Goal: Check status: Check status

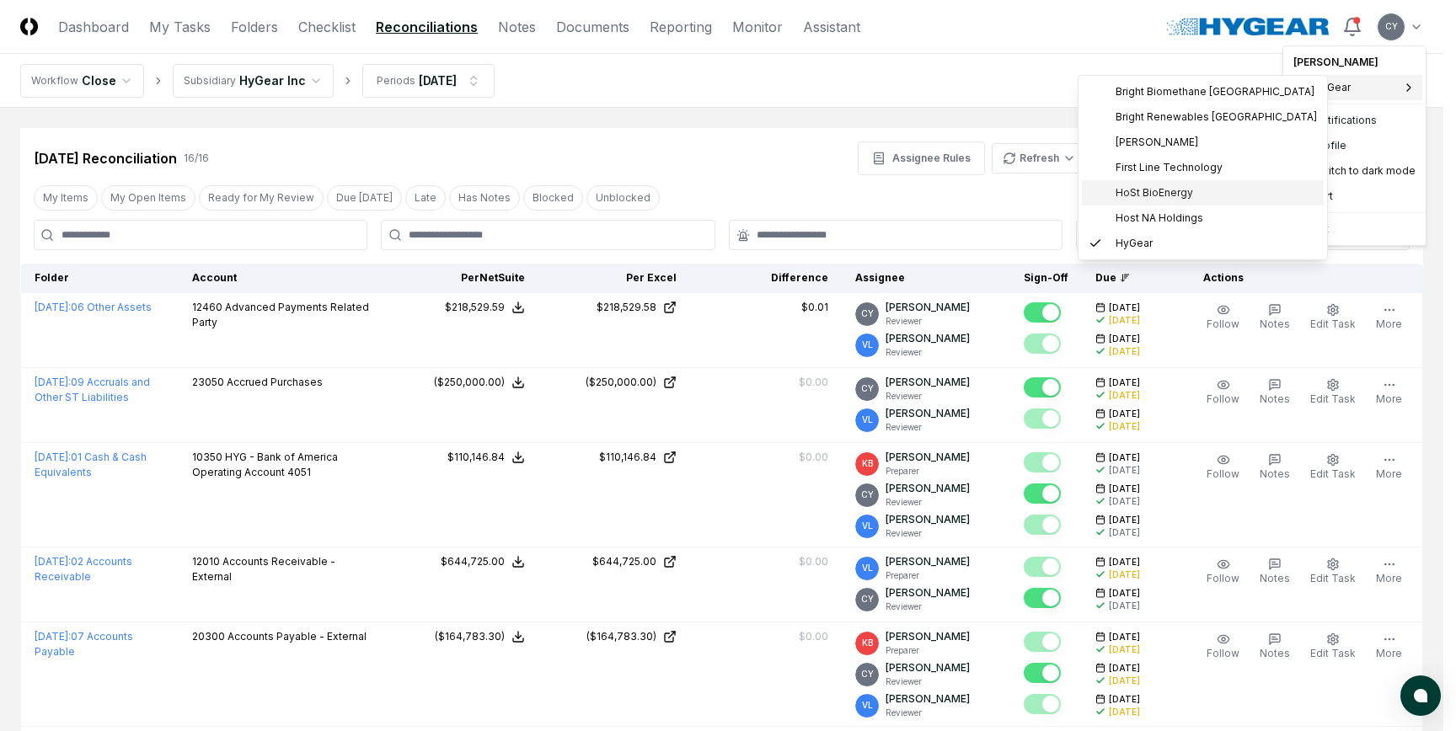
click at [1138, 190] on span "HoSt BioEnergy" at bounding box center [1155, 192] width 78 height 15
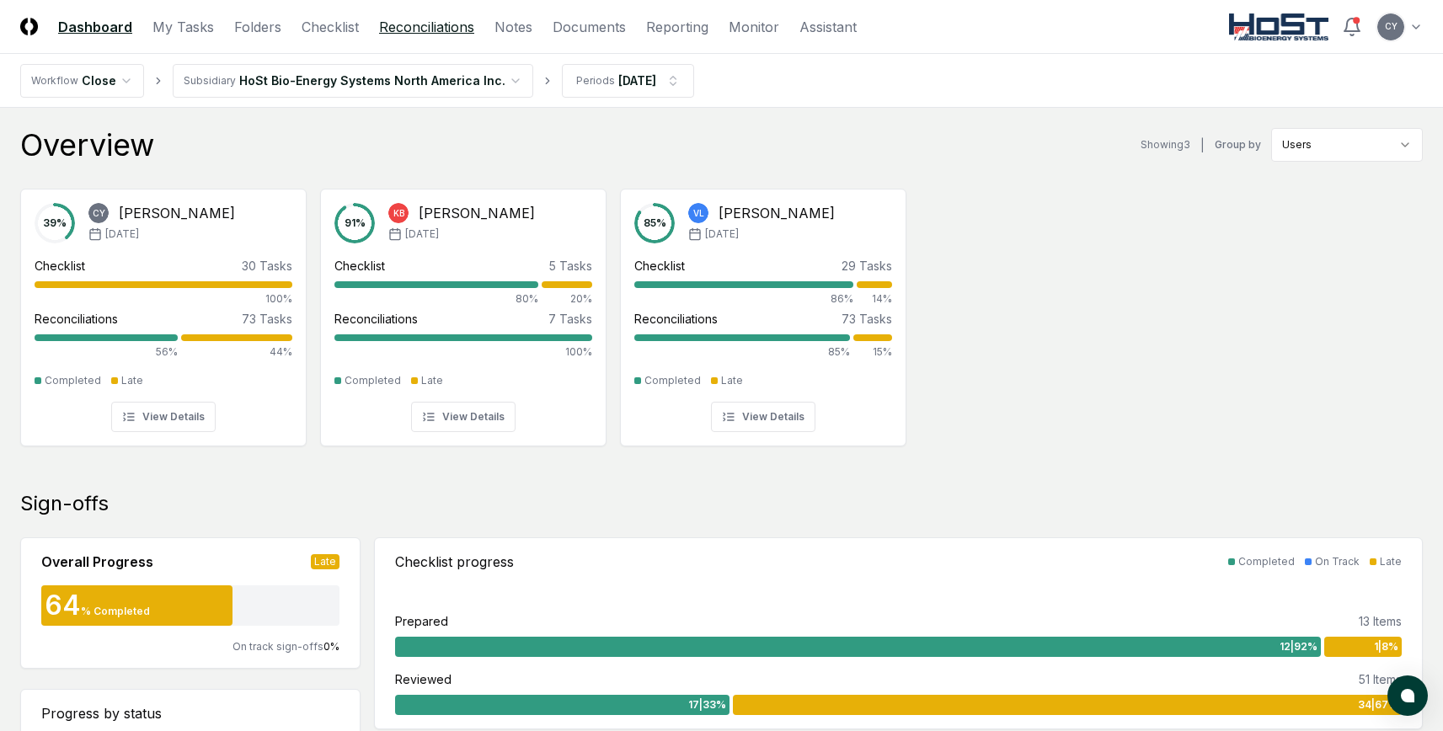
click at [385, 26] on link "Reconciliations" at bounding box center [426, 27] width 95 height 20
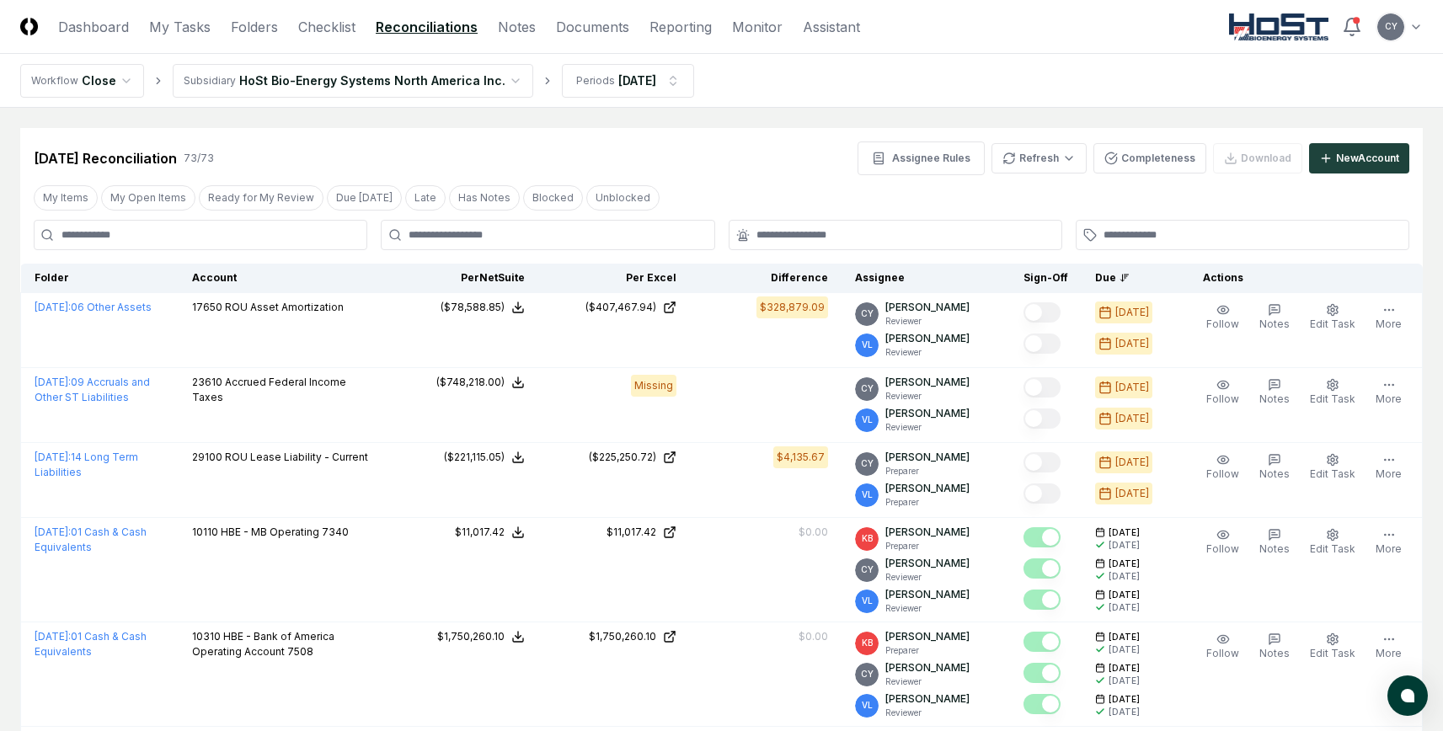
click at [1135, 156] on button "Completeness" at bounding box center [1150, 158] width 113 height 30
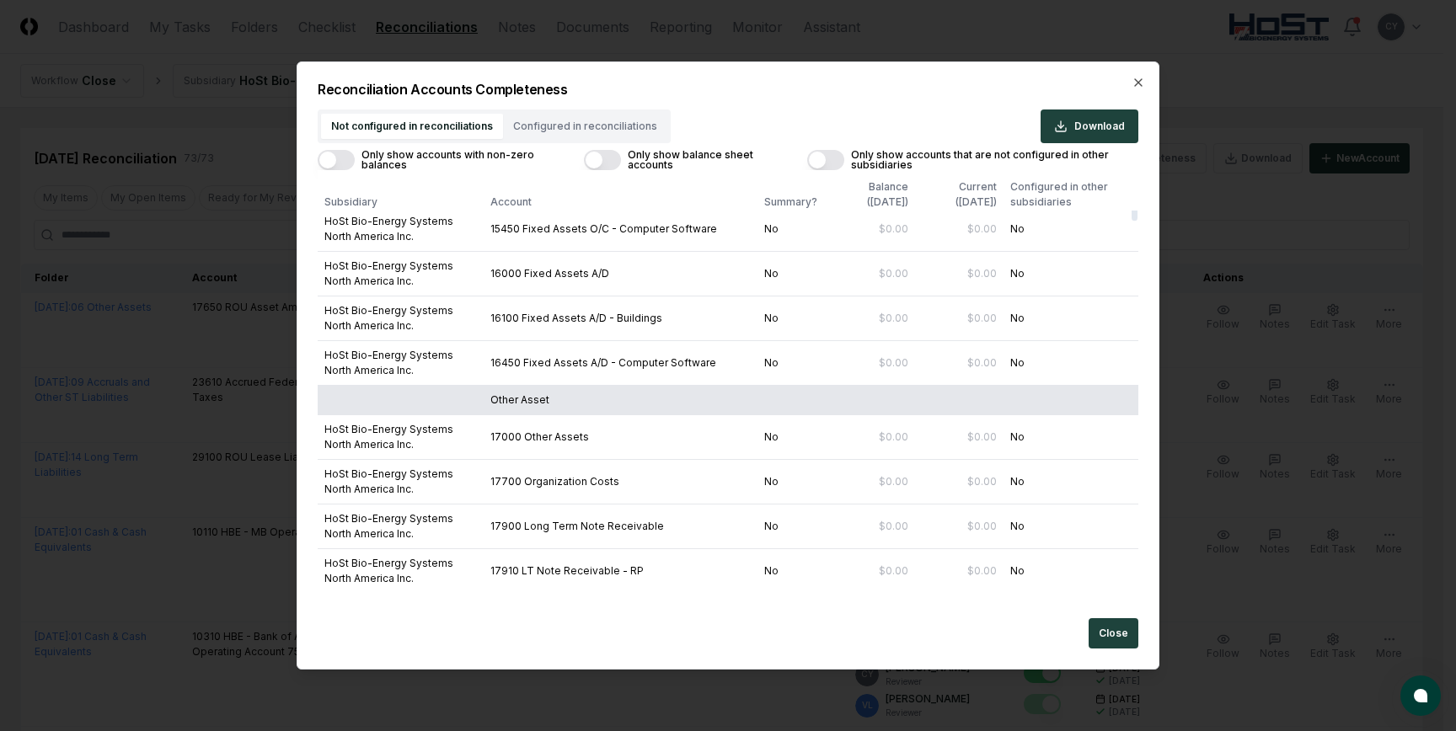
scroll to position [843, 0]
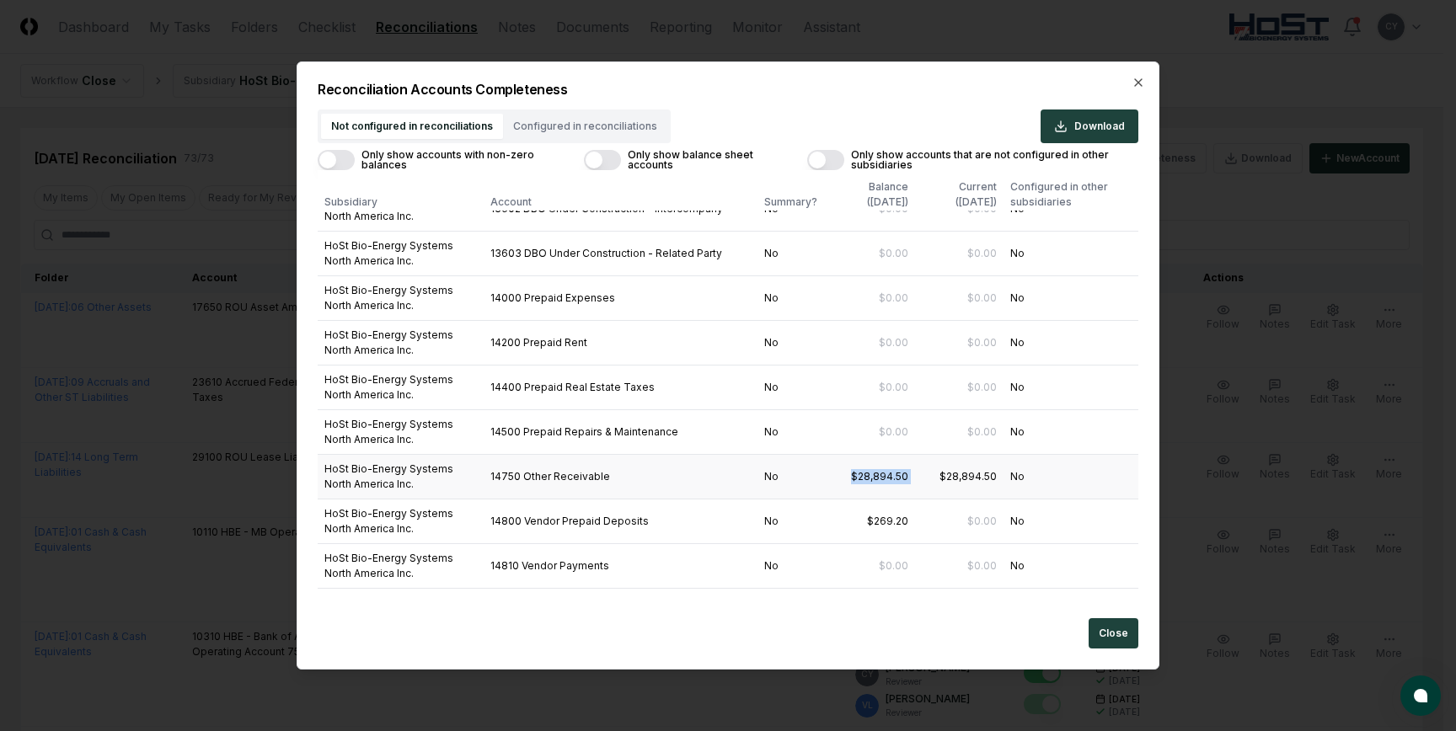
drag, startPoint x: 841, startPoint y: 478, endPoint x: 927, endPoint y: 482, distance: 86.0
click at [927, 482] on tr "HoSt Bio-Energy Systems North America Inc. 14750 Other Receivable No $28,894.50…" at bounding box center [728, 476] width 821 height 45
drag, startPoint x: 913, startPoint y: 524, endPoint x: 857, endPoint y: 524, distance: 56.4
click at [857, 524] on tr "HoSt Bio-Energy Systems North America Inc. 14800 Vendor Prepaid Deposits No $26…" at bounding box center [728, 521] width 821 height 45
click at [906, 520] on td "$269.20" at bounding box center [869, 521] width 91 height 45
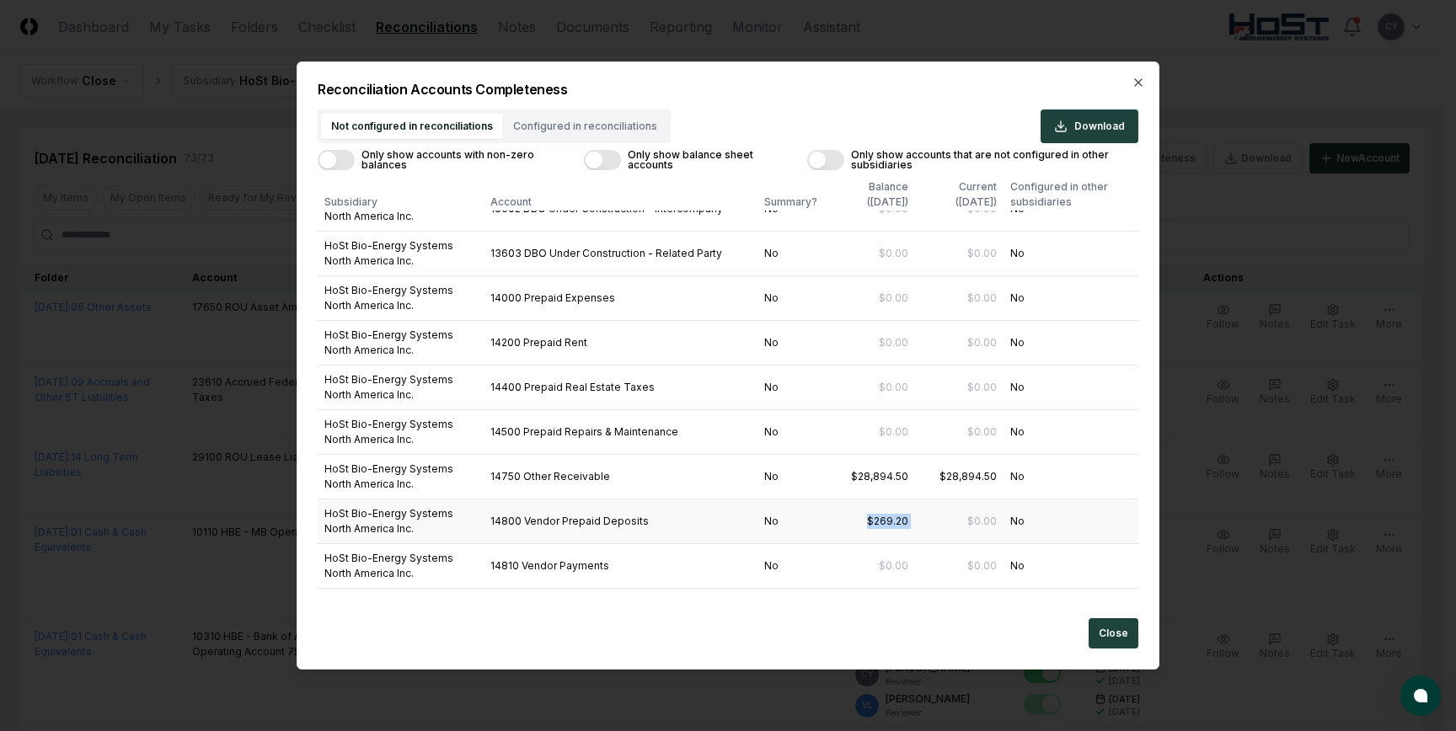
drag, startPoint x: 910, startPoint y: 519, endPoint x: 847, endPoint y: 518, distance: 63.2
click at [847, 518] on tr "HoSt Bio-Energy Systems North America Inc. 14800 Vendor Prepaid Deposits No $26…" at bounding box center [728, 521] width 821 height 45
